Goal: Information Seeking & Learning: Learn about a topic

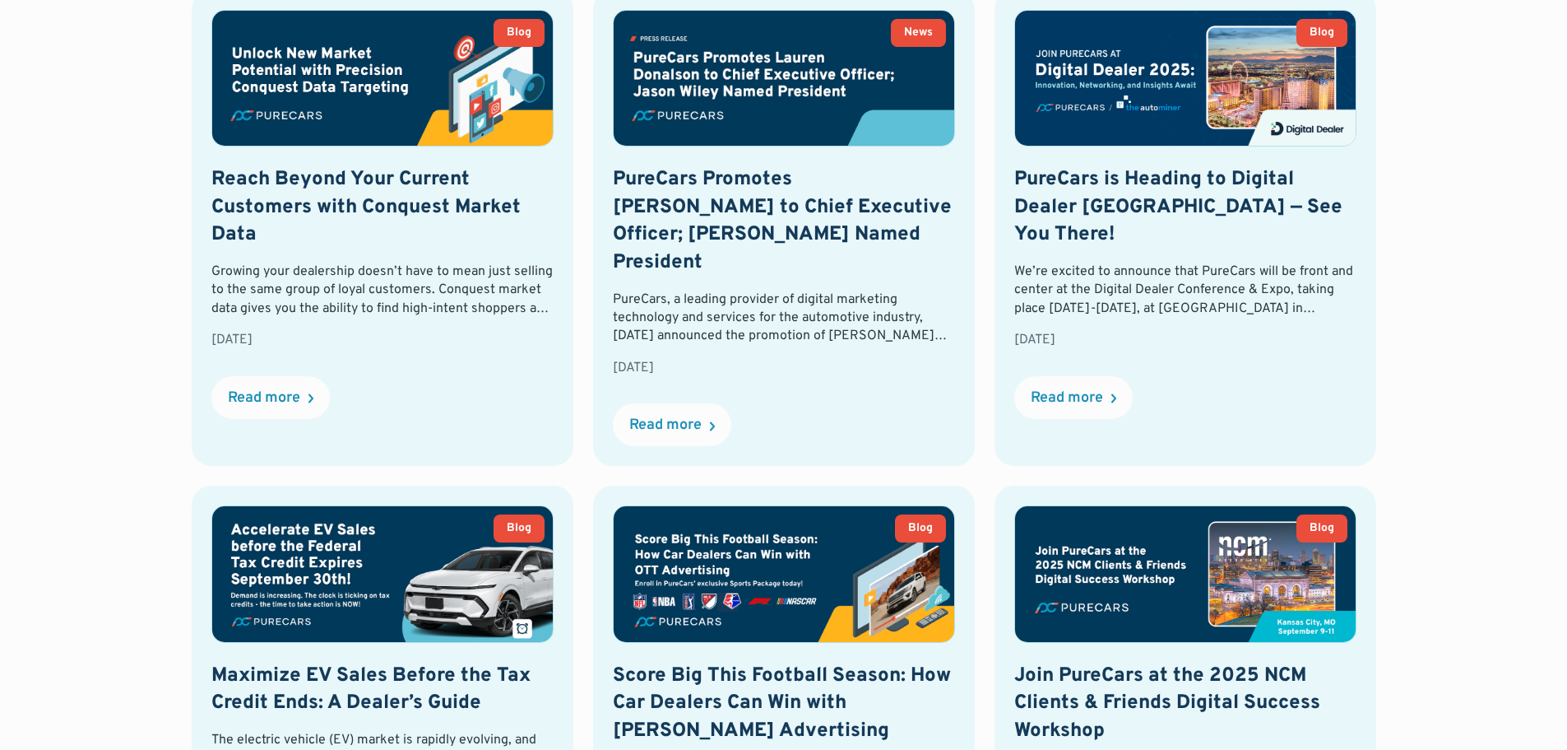
scroll to position [780, 0]
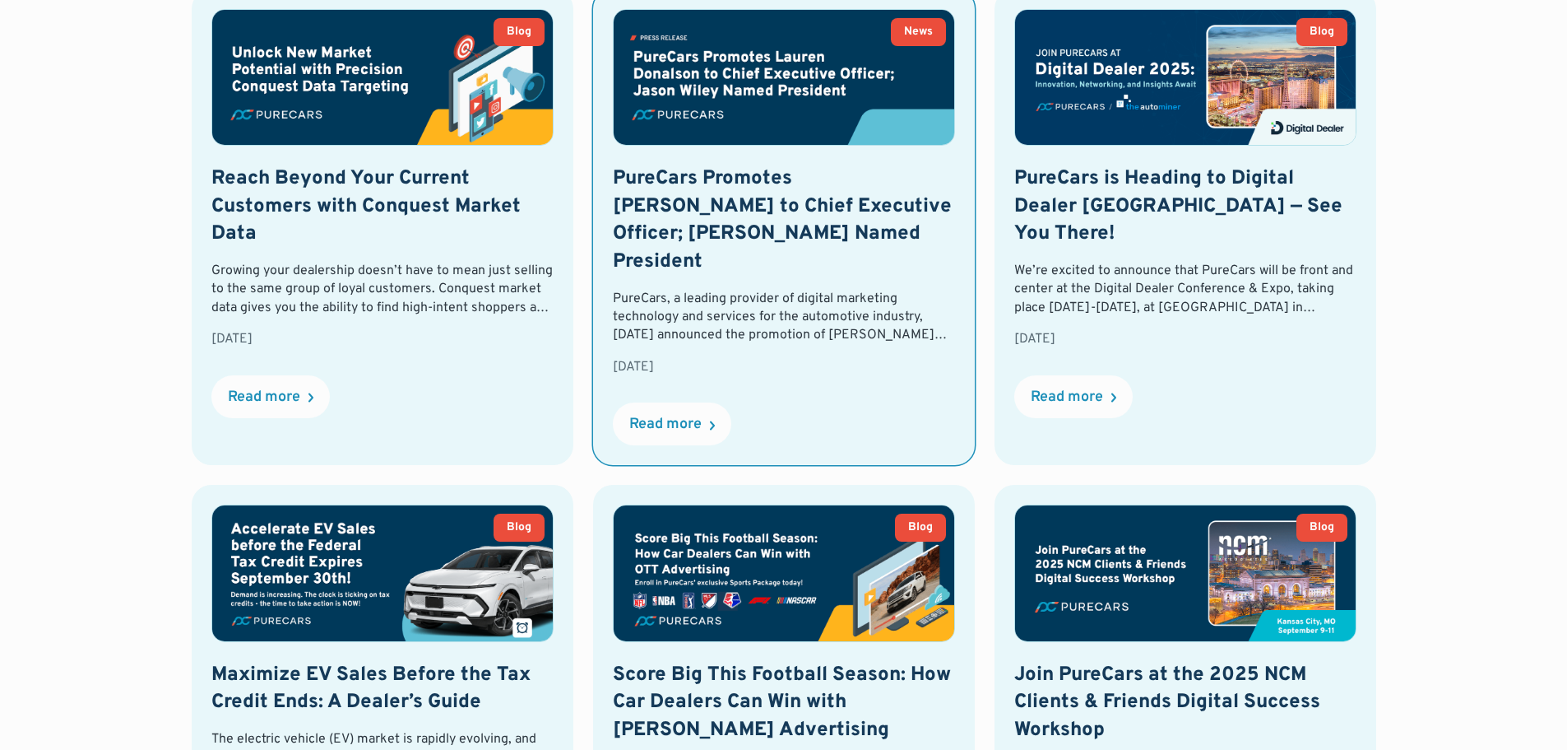
click at [719, 206] on h2 "PureCars Promotes [PERSON_NAME] to Chief Executive Officer; [PERSON_NAME] Named…" at bounding box center [784, 220] width 342 height 110
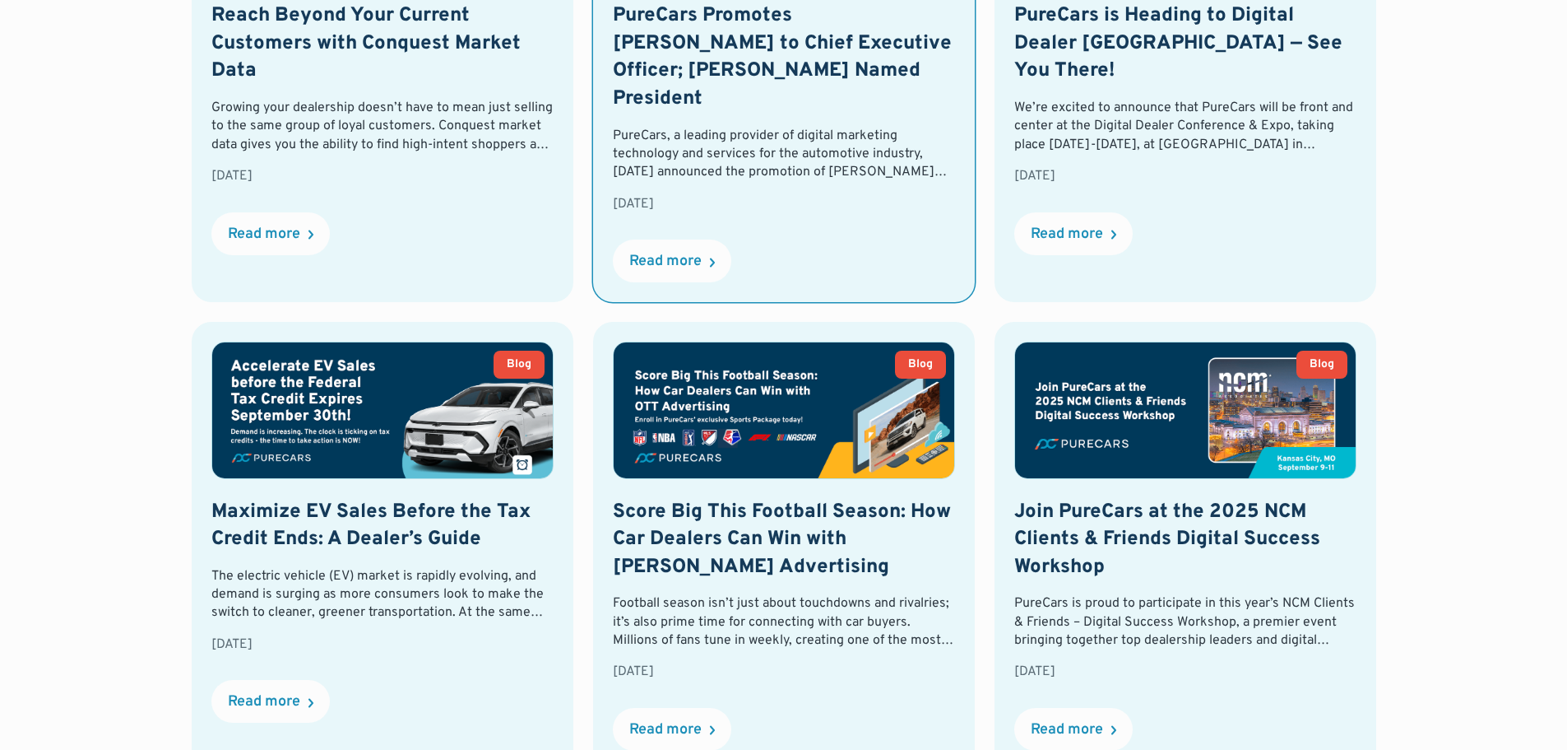
scroll to position [965, 0]
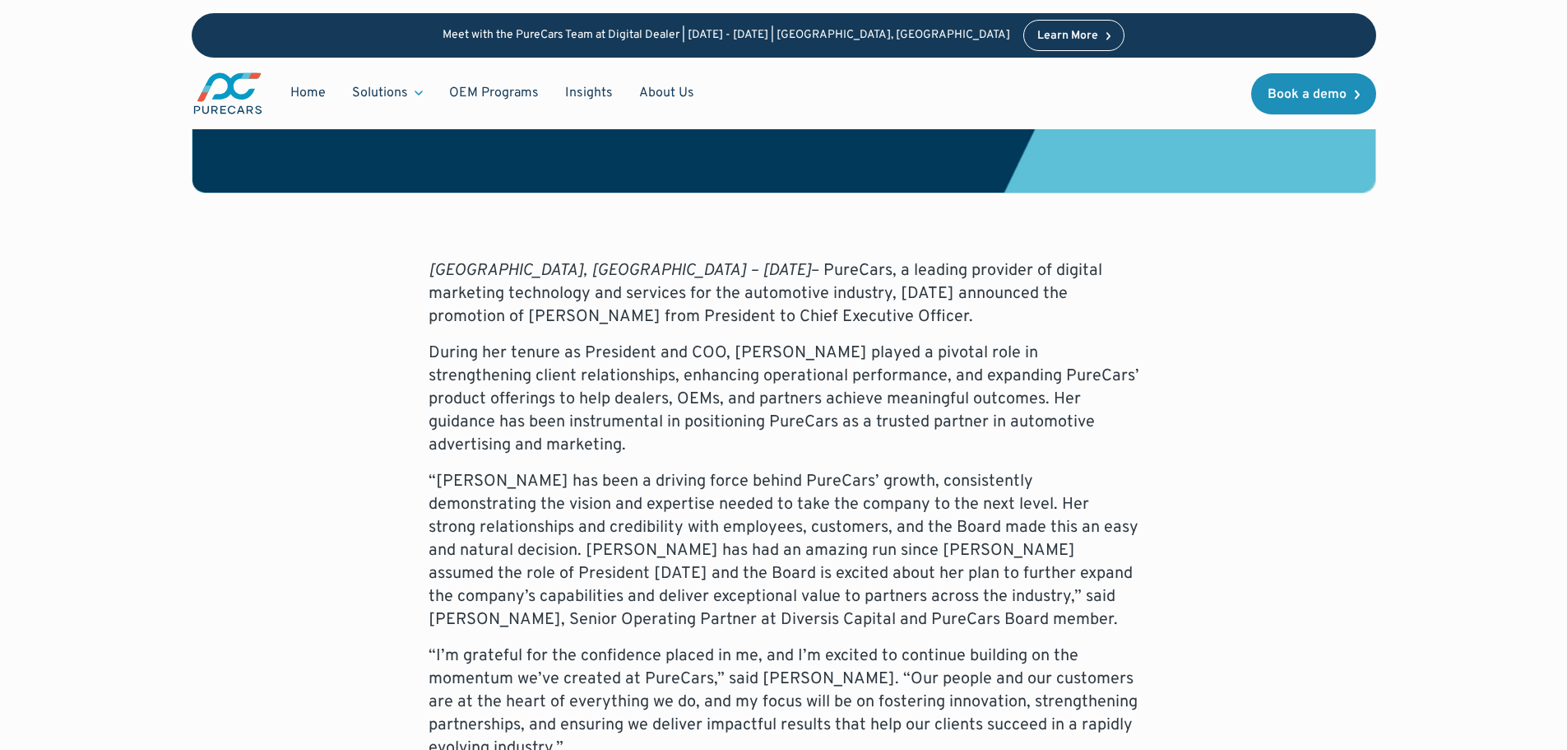
scroll to position [836, 0]
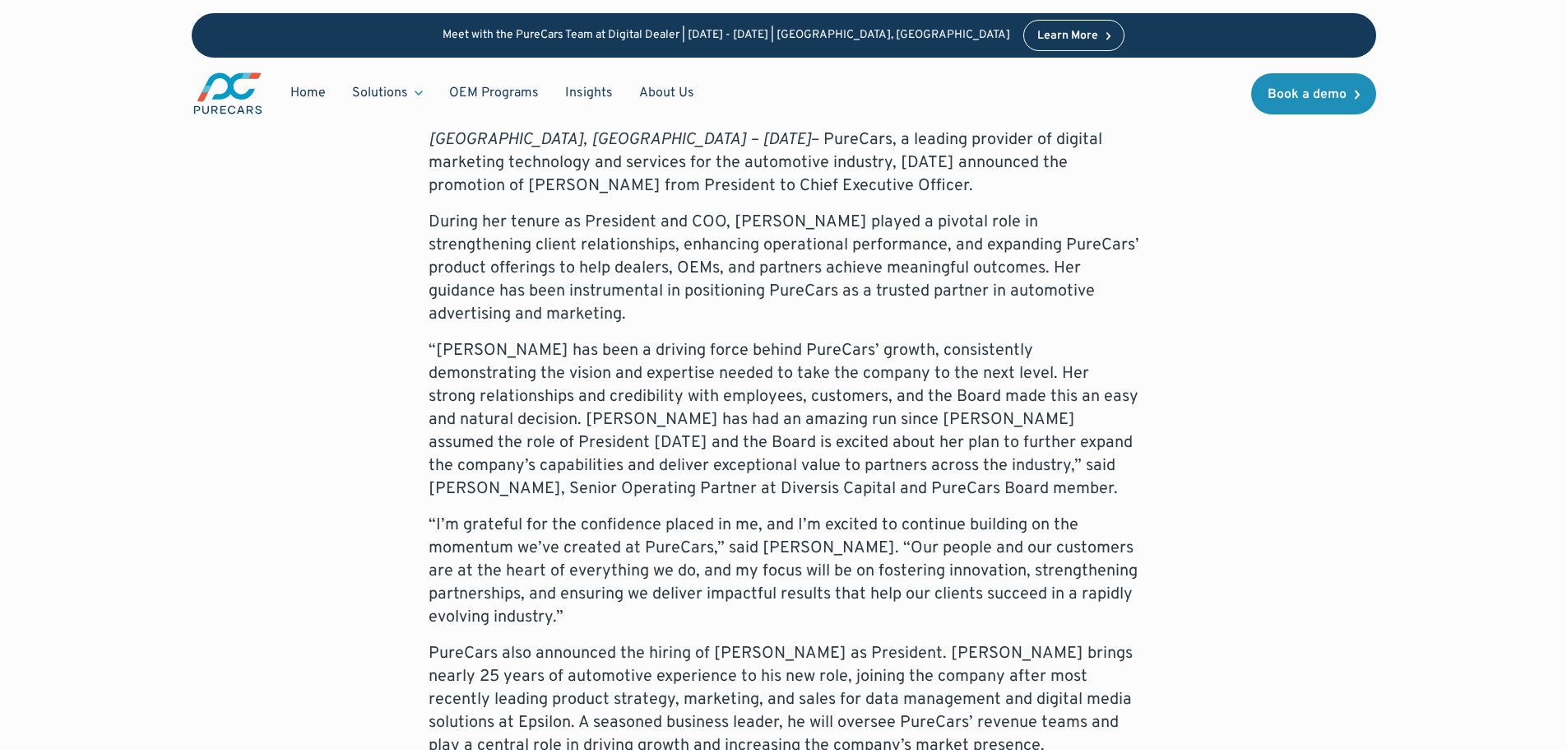
click at [583, 578] on div "[GEOGRAPHIC_DATA], [GEOGRAPHIC_DATA] – [DATE] – PureCars, a leading provider of…" at bounding box center [784, 672] width 711 height 1089
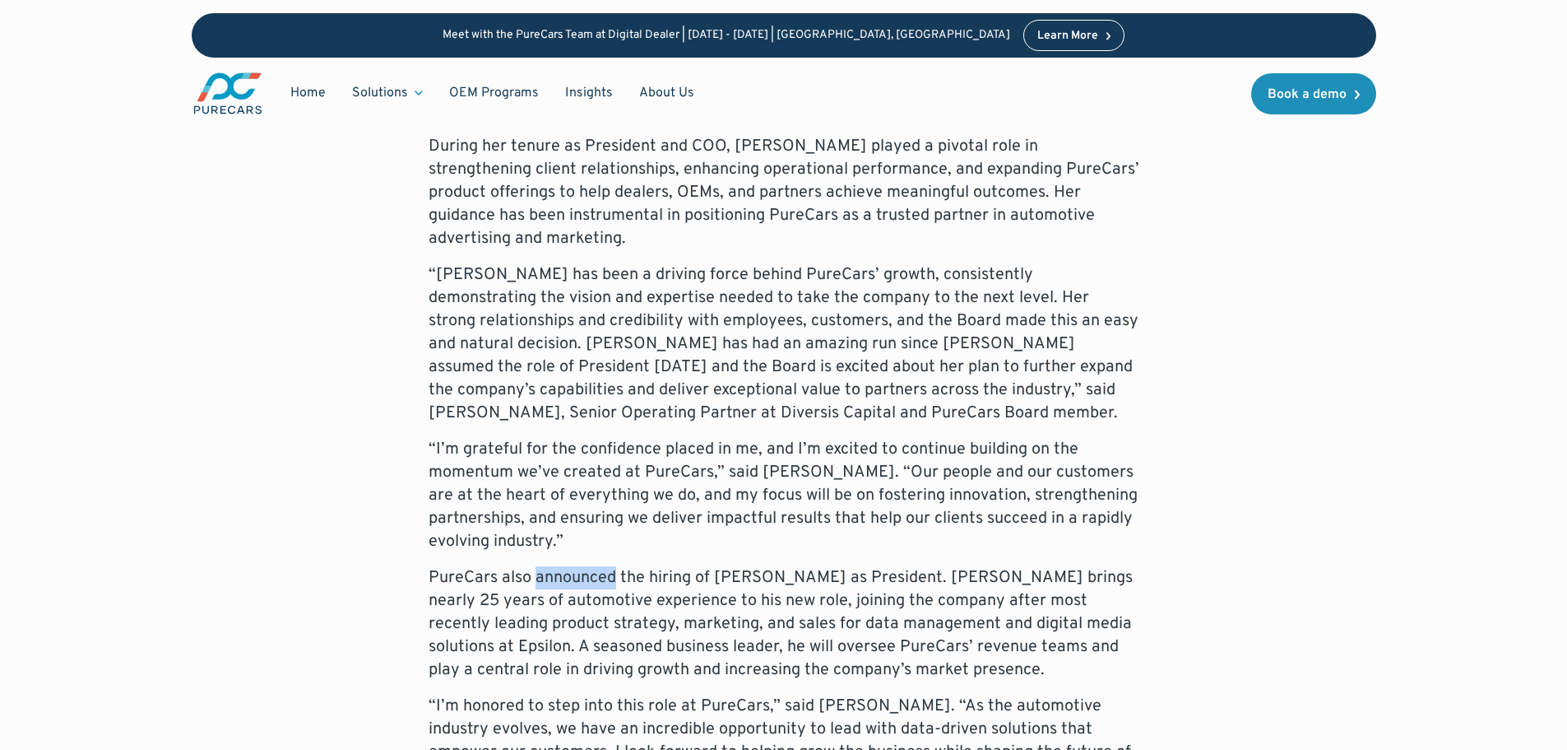
scroll to position [911, 0]
click at [1261, 374] on div "[GEOGRAPHIC_DATA], [GEOGRAPHIC_DATA] – [DATE] – PureCars, a leading provider of…" at bounding box center [784, 597] width 1185 height 1089
click at [1238, 513] on div "[GEOGRAPHIC_DATA], [GEOGRAPHIC_DATA] – [DATE] – PureCars, a leading provider of…" at bounding box center [784, 597] width 1185 height 1089
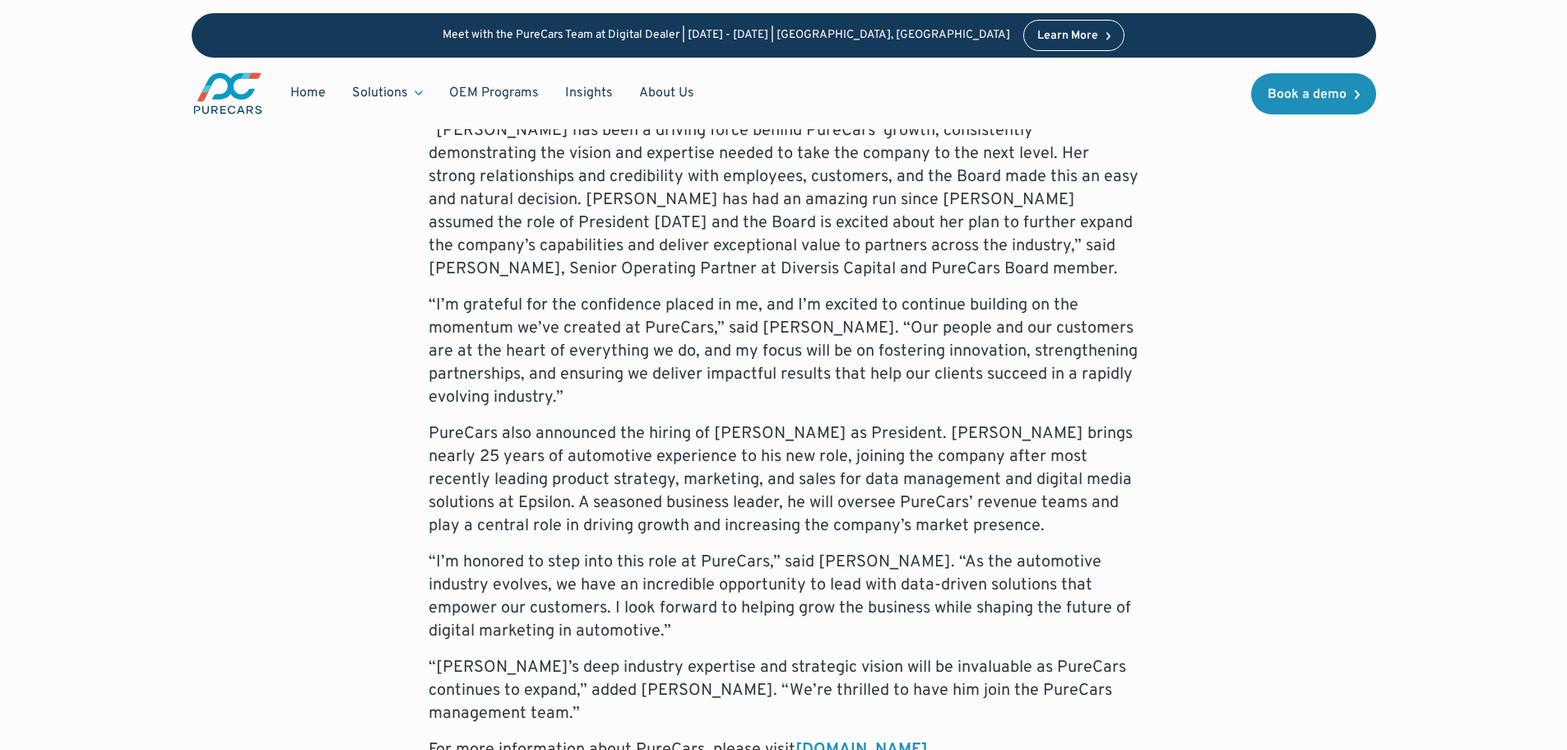
scroll to position [1056, 0]
